Goal: Feedback & Contribution: Submit feedback/report problem

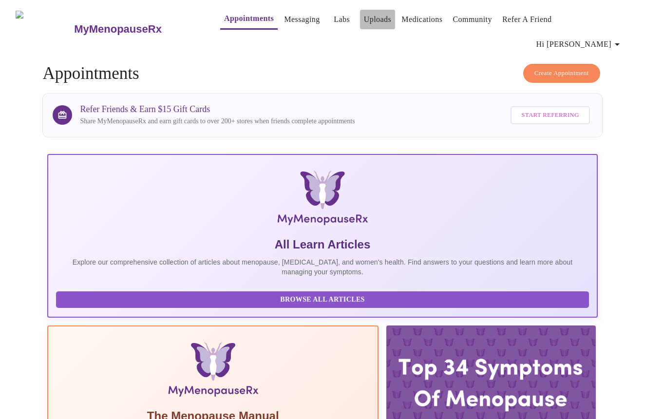
click at [364, 23] on link "Uploads" at bounding box center [378, 20] width 28 height 14
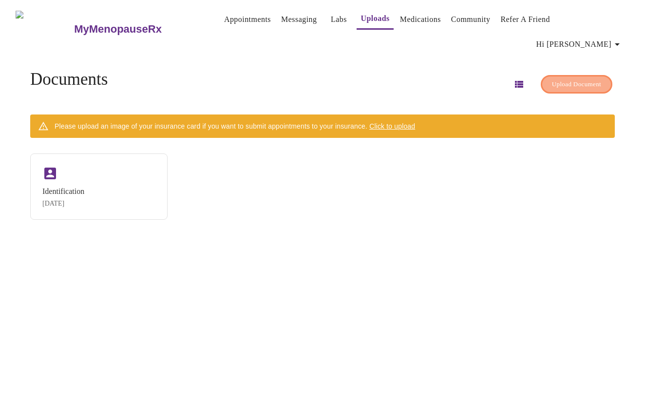
click at [552, 79] on span "Upload Document" at bounding box center [576, 84] width 49 height 11
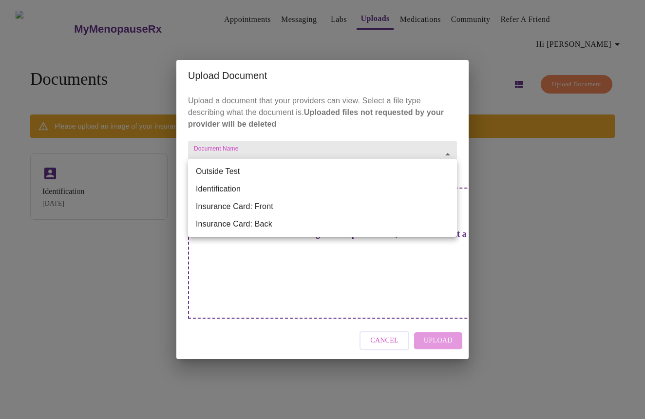
click at [279, 164] on body "MyMenopauseRx Appointments Messaging Labs Uploads Medications Community Refer a…" at bounding box center [322, 213] width 637 height 419
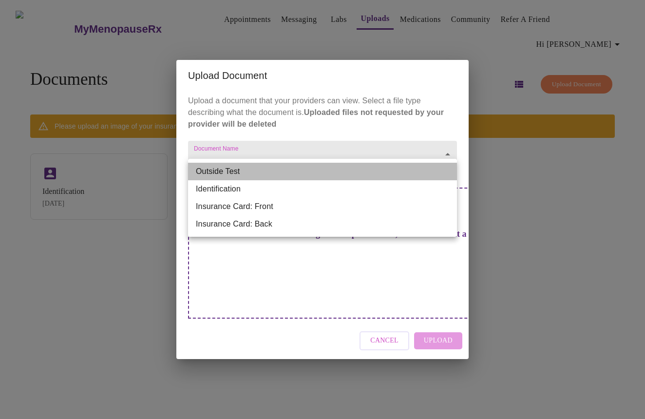
click at [232, 173] on li "Outside Test" at bounding box center [322, 172] width 269 height 18
type input "Outside Test"
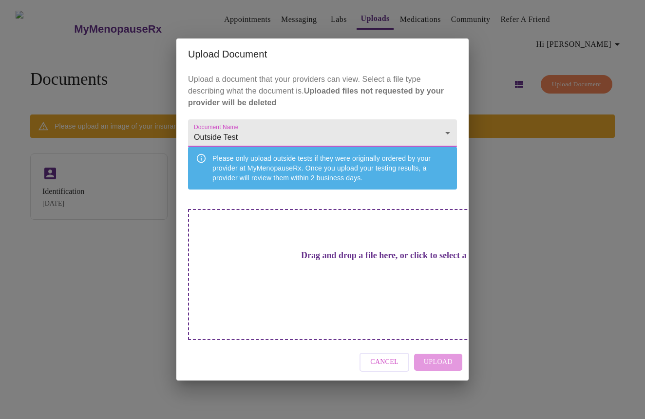
click at [333, 261] on h3 "Drag and drop a file here, or click to select a file" at bounding box center [390, 255] width 269 height 10
click at [312, 261] on h3 "Drag and drop a file here, or click to select a file" at bounding box center [390, 255] width 269 height 10
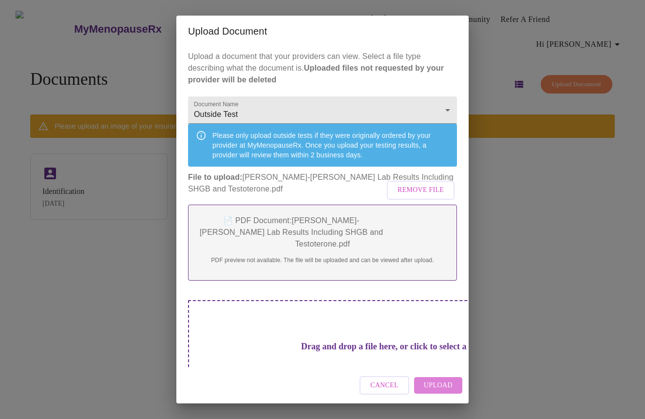
click at [441, 386] on span "Upload" at bounding box center [438, 386] width 29 height 12
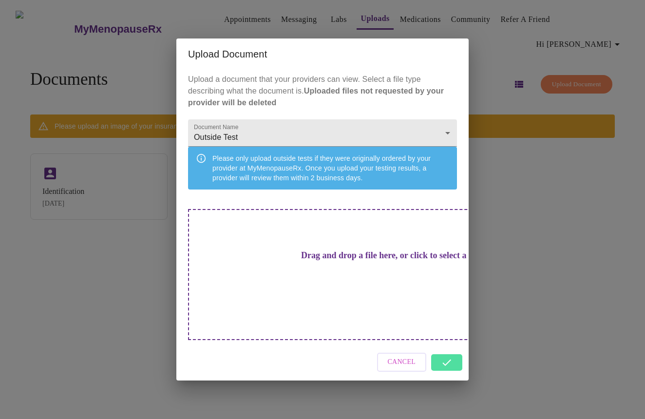
click at [448, 351] on div "Cancel" at bounding box center [322, 362] width 292 height 37
click at [561, 299] on div "Upload Document Upload a document that your providers can view. Select a file t…" at bounding box center [322, 209] width 645 height 419
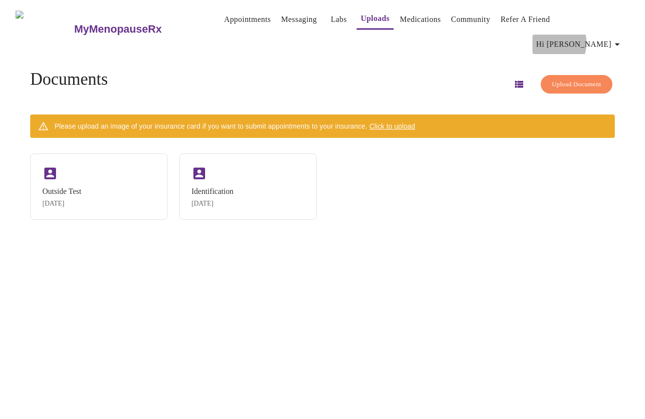
click at [595, 38] on span "Hi [PERSON_NAME]" at bounding box center [579, 45] width 87 height 14
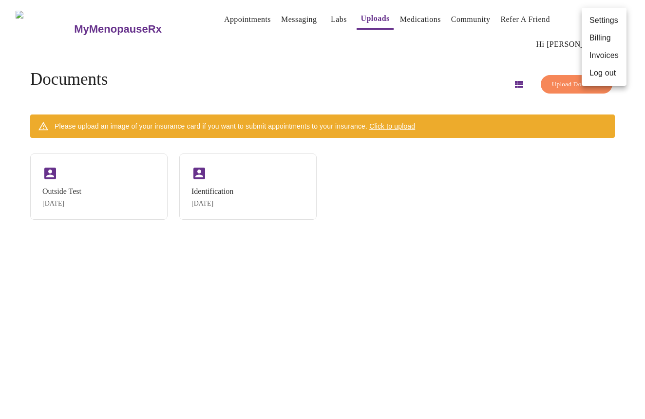
click at [274, 23] on div at bounding box center [322, 209] width 645 height 419
click at [281, 17] on link "Messaging" at bounding box center [299, 20] width 36 height 14
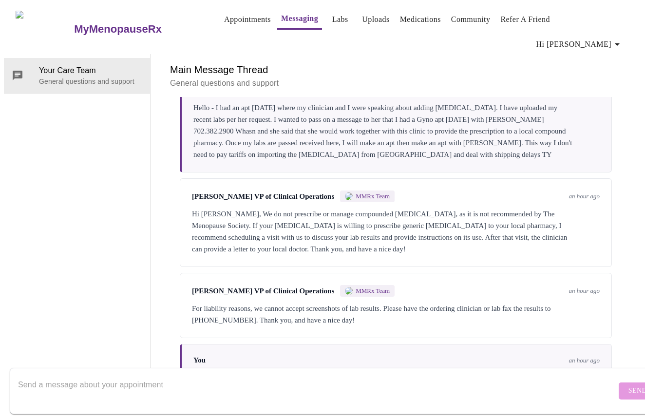
scroll to position [1791, 0]
click at [191, 377] on textarea "Send a message about your appointment" at bounding box center [317, 390] width 598 height 31
drag, startPoint x: 126, startPoint y: 376, endPoint x: 156, endPoint y: 372, distance: 29.9
click at [126, 376] on textarea "I have uploaded the lab results. I believe this is the format tag is needed." at bounding box center [317, 390] width 598 height 31
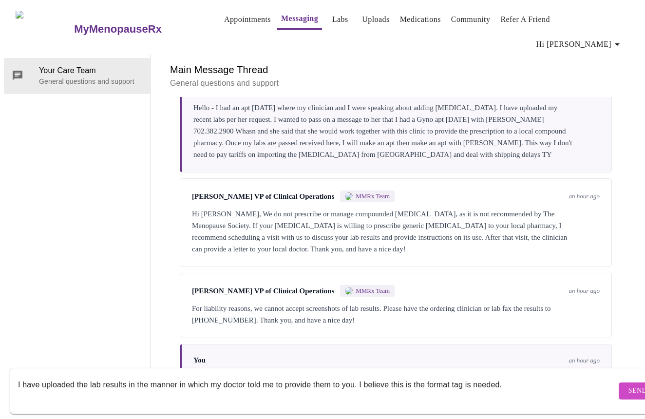
click at [457, 375] on textarea "I have uploaded the lab results in the manner in which my doctor told me to pro…" at bounding box center [317, 390] width 598 height 31
click at [521, 375] on textarea "I have uploaded the lab results in the manner in which my doctor told me to pro…" at bounding box center [317, 390] width 598 height 31
type textarea "I have uploaded the lab results in the manner in which my doctor told me to pro…"
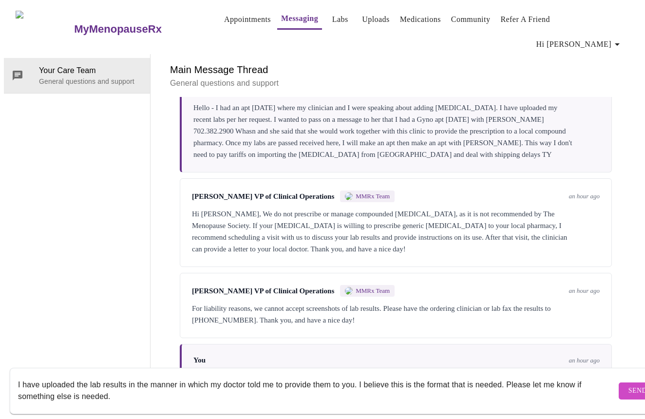
click at [629, 385] on span "Send" at bounding box center [638, 391] width 19 height 12
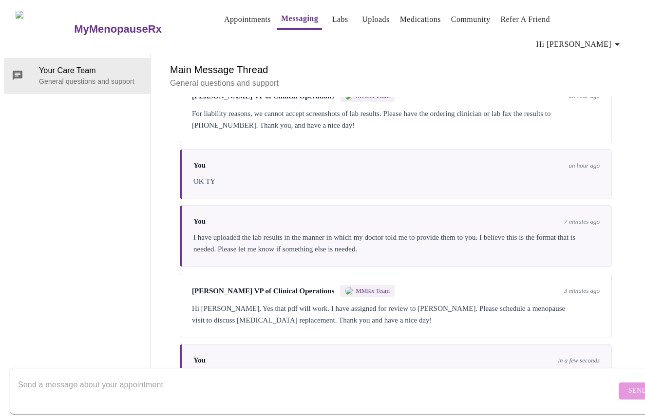
scroll to position [1992, 0]
